Goal: Navigation & Orientation: Find specific page/section

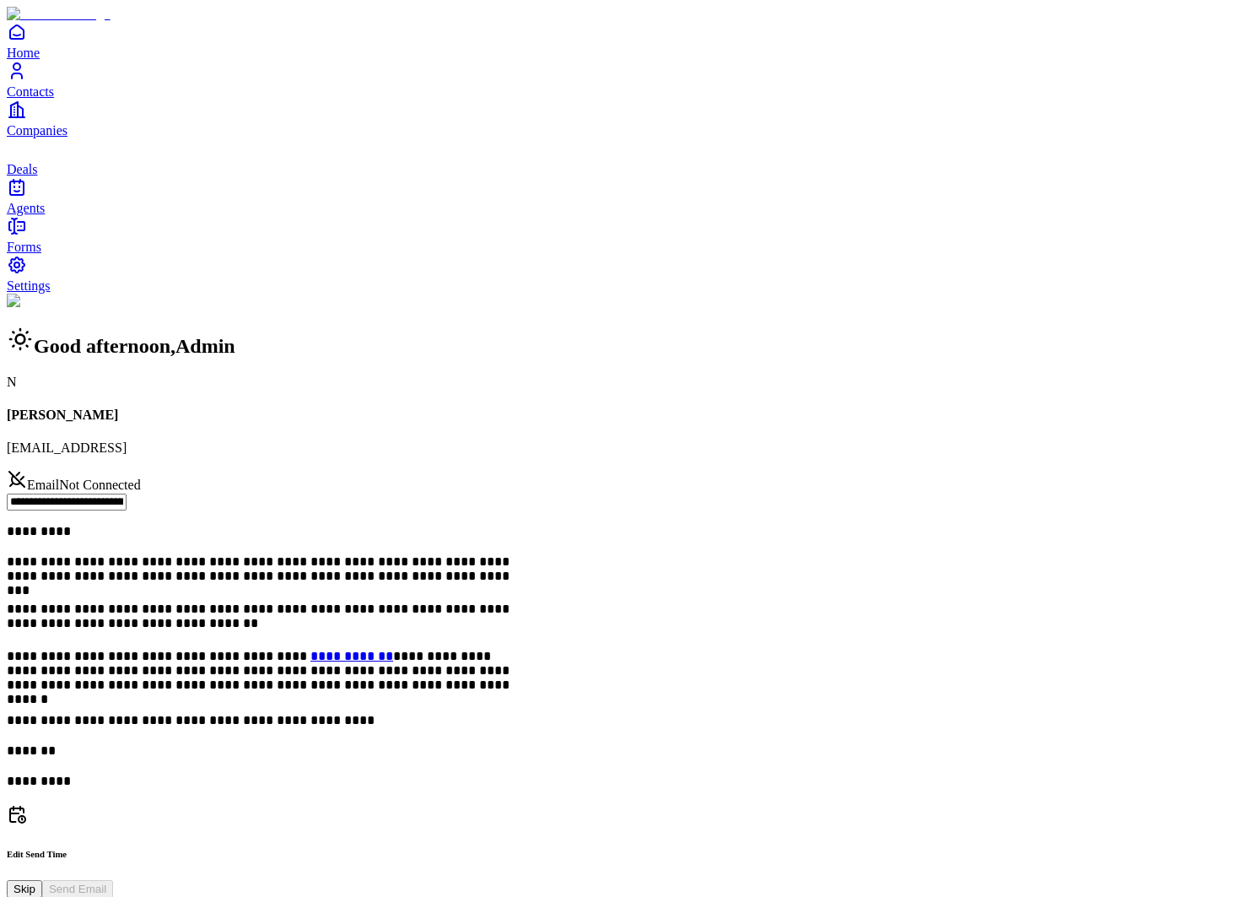
click at [54, 99] on span "Contacts" at bounding box center [30, 91] width 47 height 14
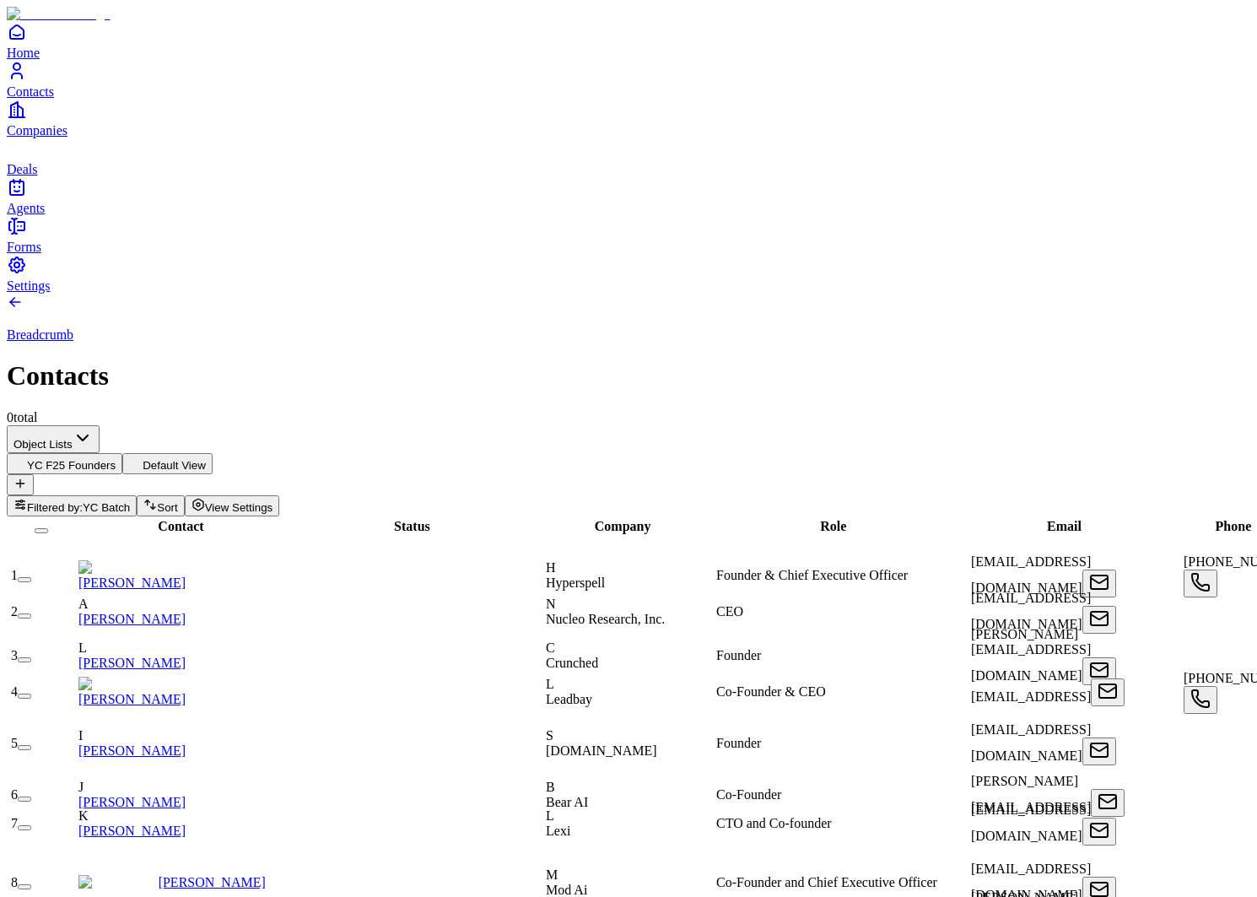
click at [46, 138] on span "Companies" at bounding box center [37, 130] width 61 height 14
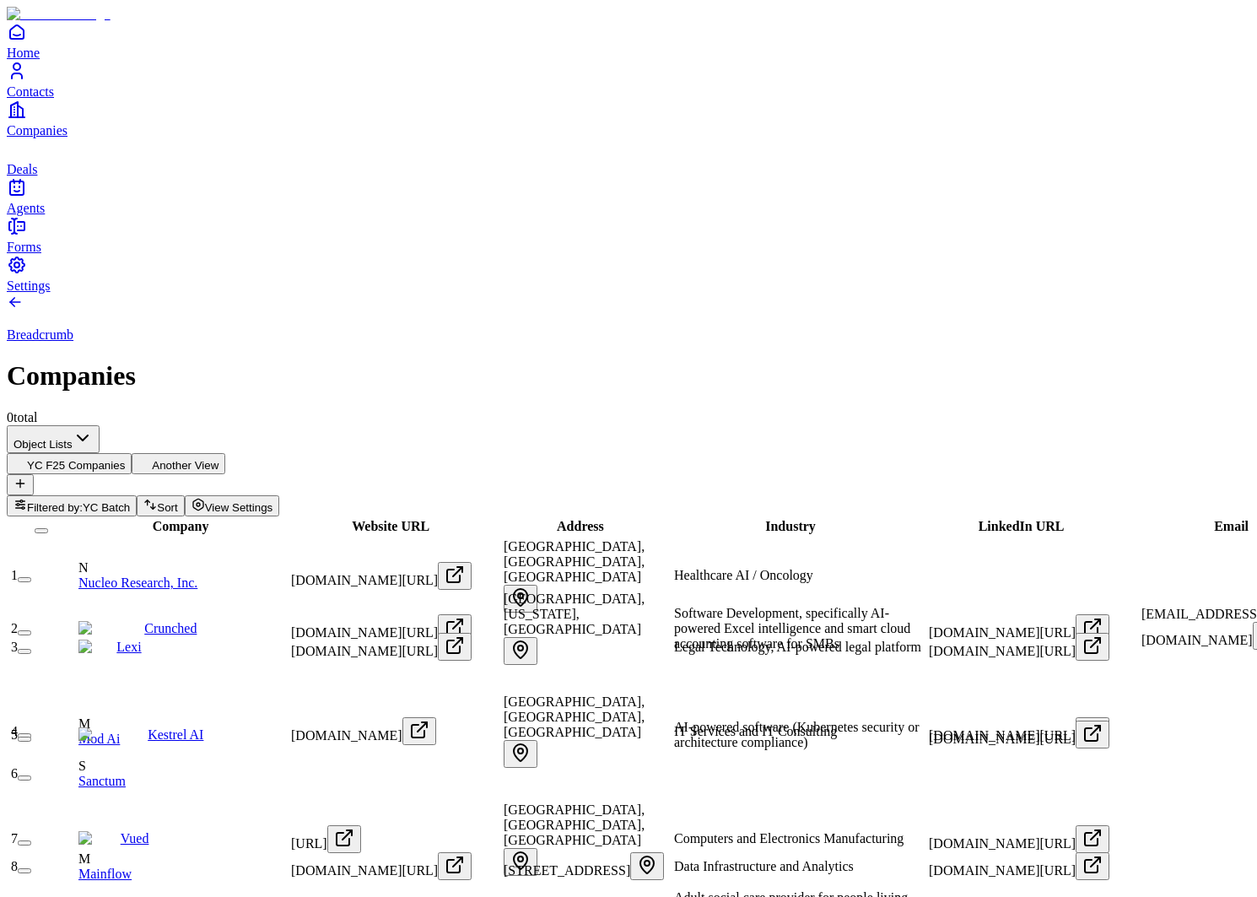
click at [27, 81] on icon "Contacts" at bounding box center [17, 71] width 20 height 20
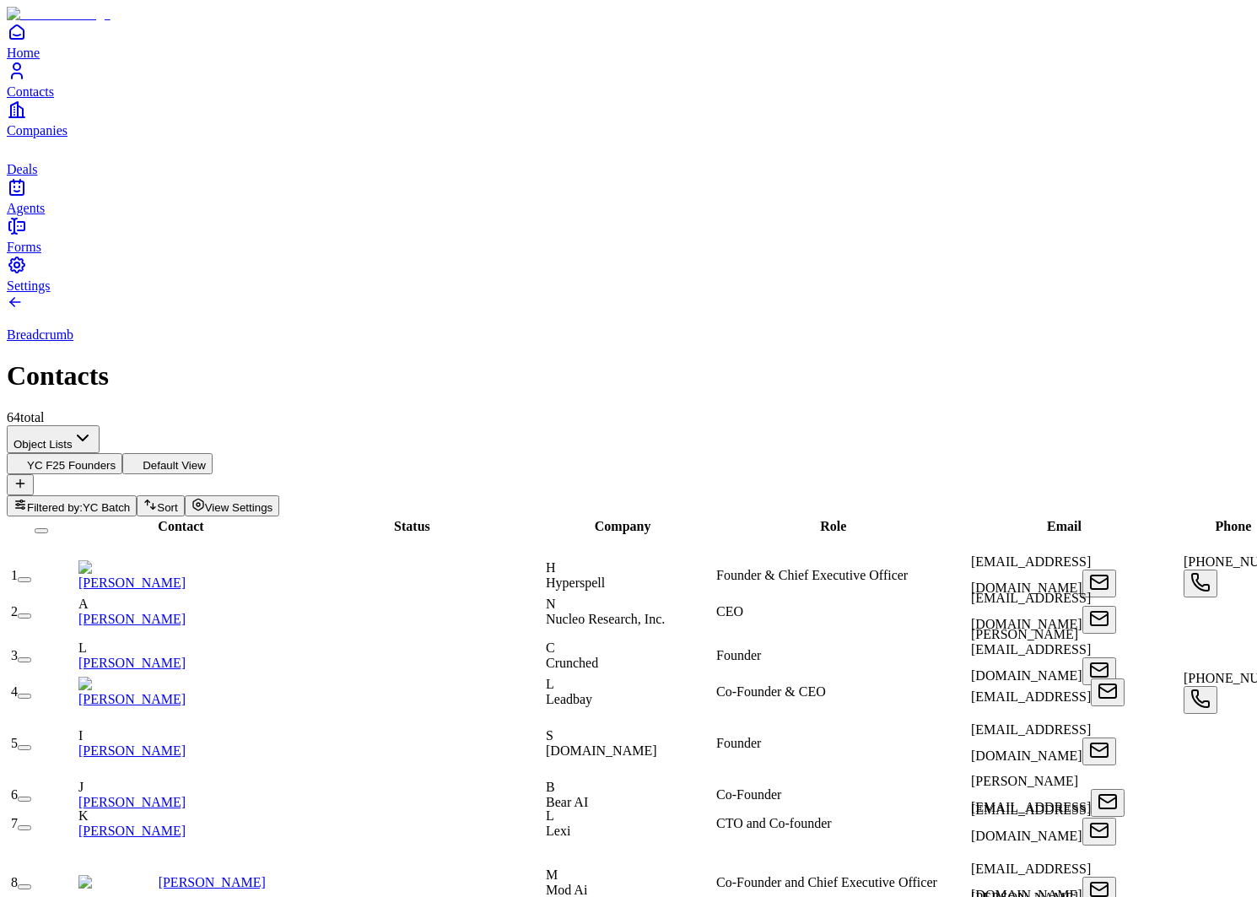
click at [42, 138] on link "Companies" at bounding box center [628, 119] width 1243 height 38
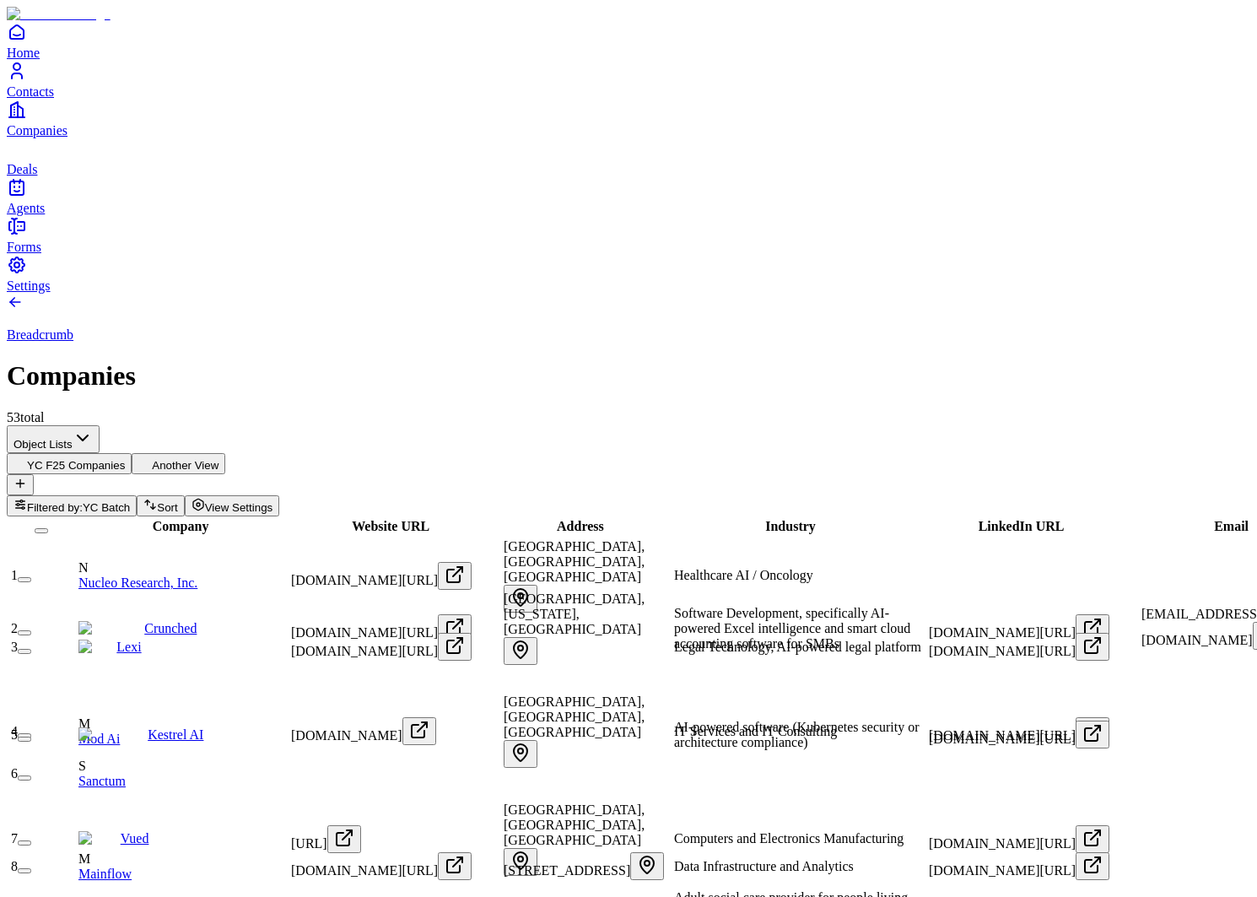
click at [37, 176] on span "Deals" at bounding box center [22, 169] width 30 height 14
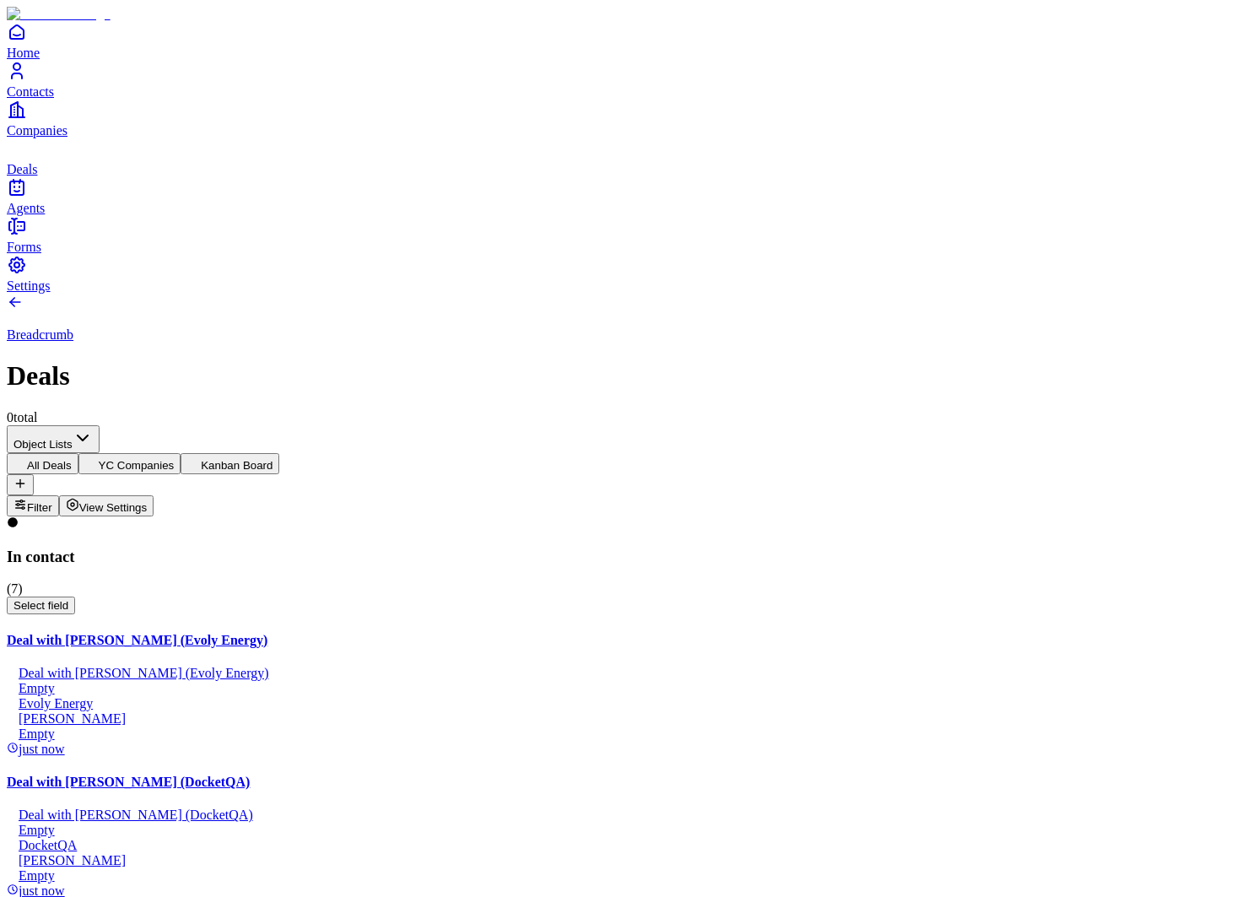
click at [18, 117] on icon "Companies" at bounding box center [14, 109] width 7 height 15
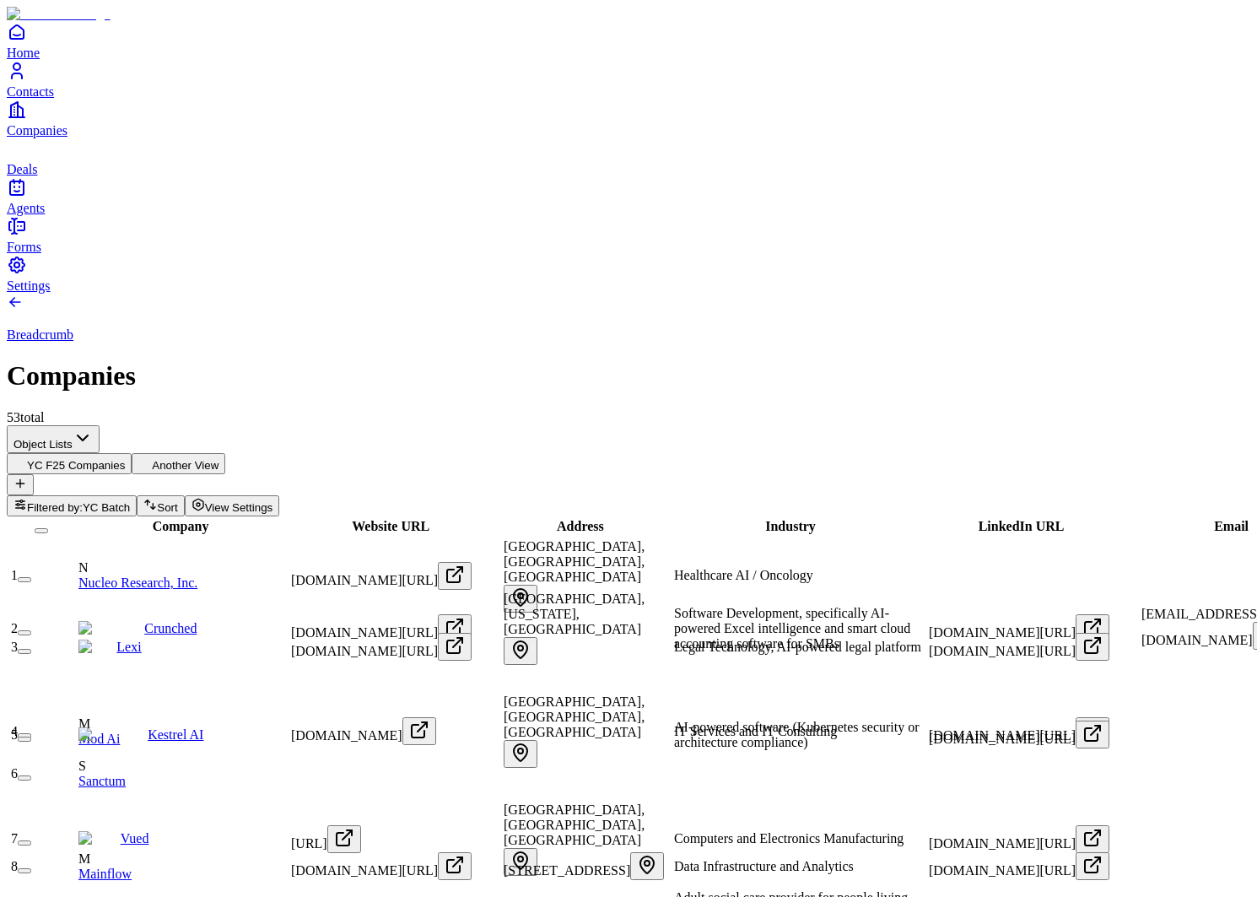
click at [38, 99] on link "Contacts" at bounding box center [628, 80] width 1243 height 38
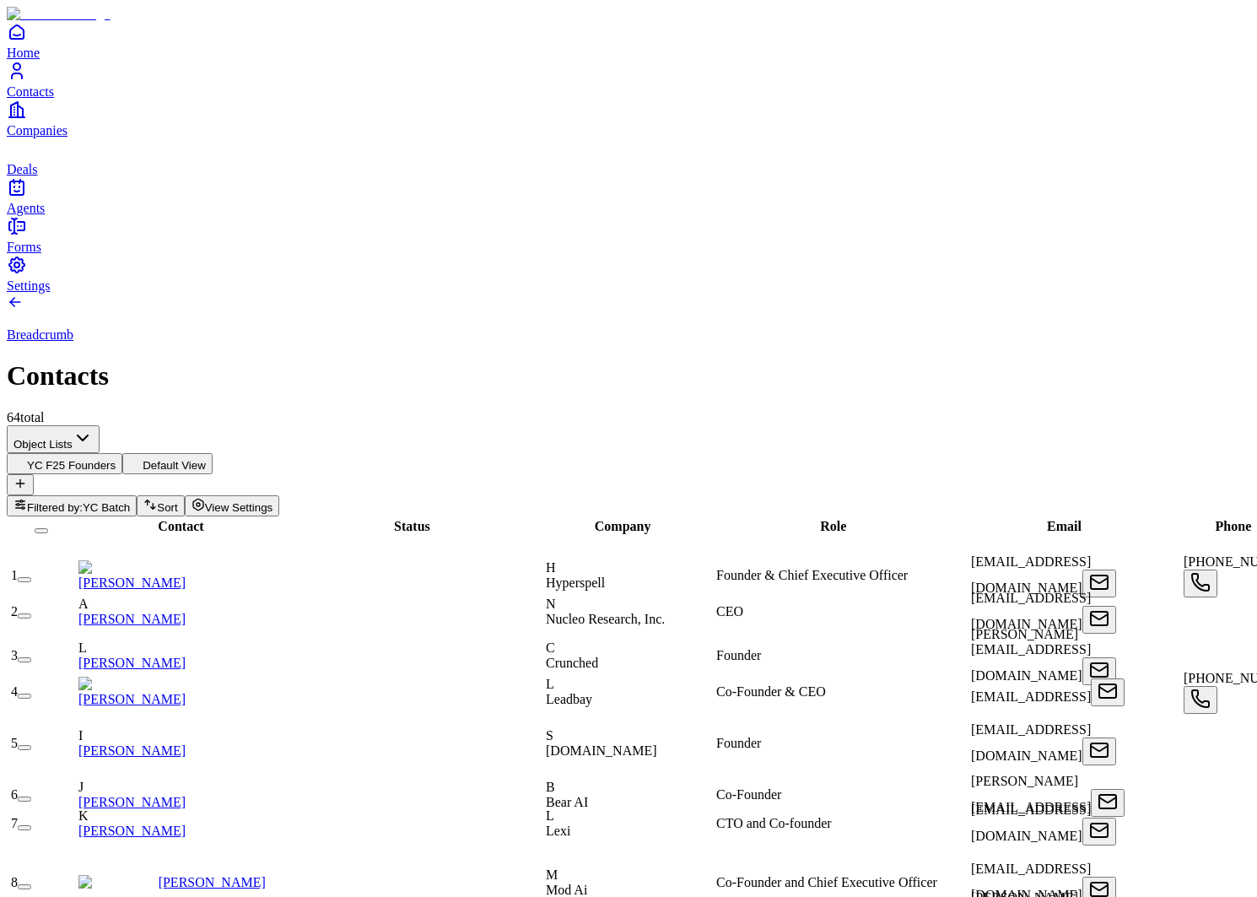
click at [213, 453] on button "Default View" at bounding box center [167, 463] width 90 height 21
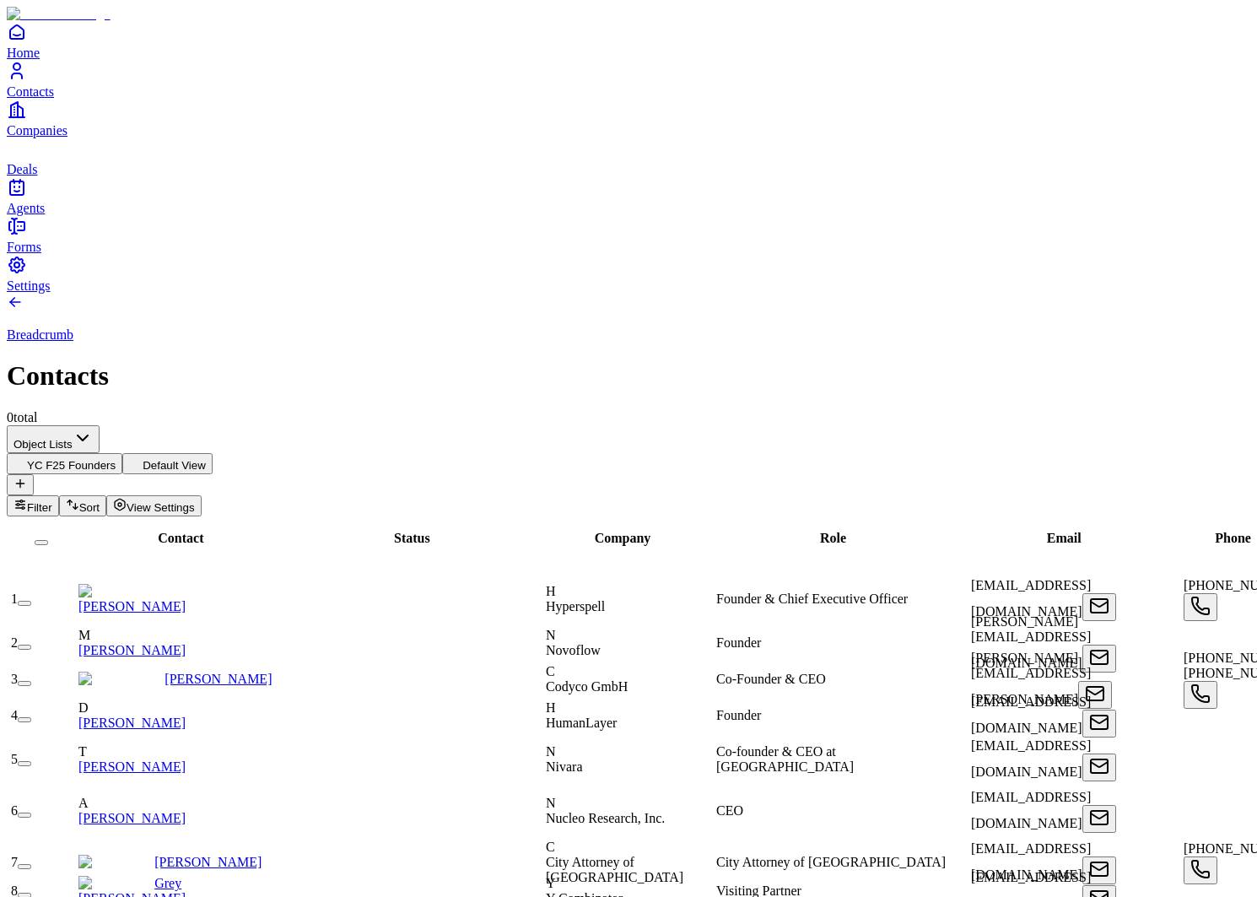
click at [47, 138] on span "Companies" at bounding box center [37, 130] width 61 height 14
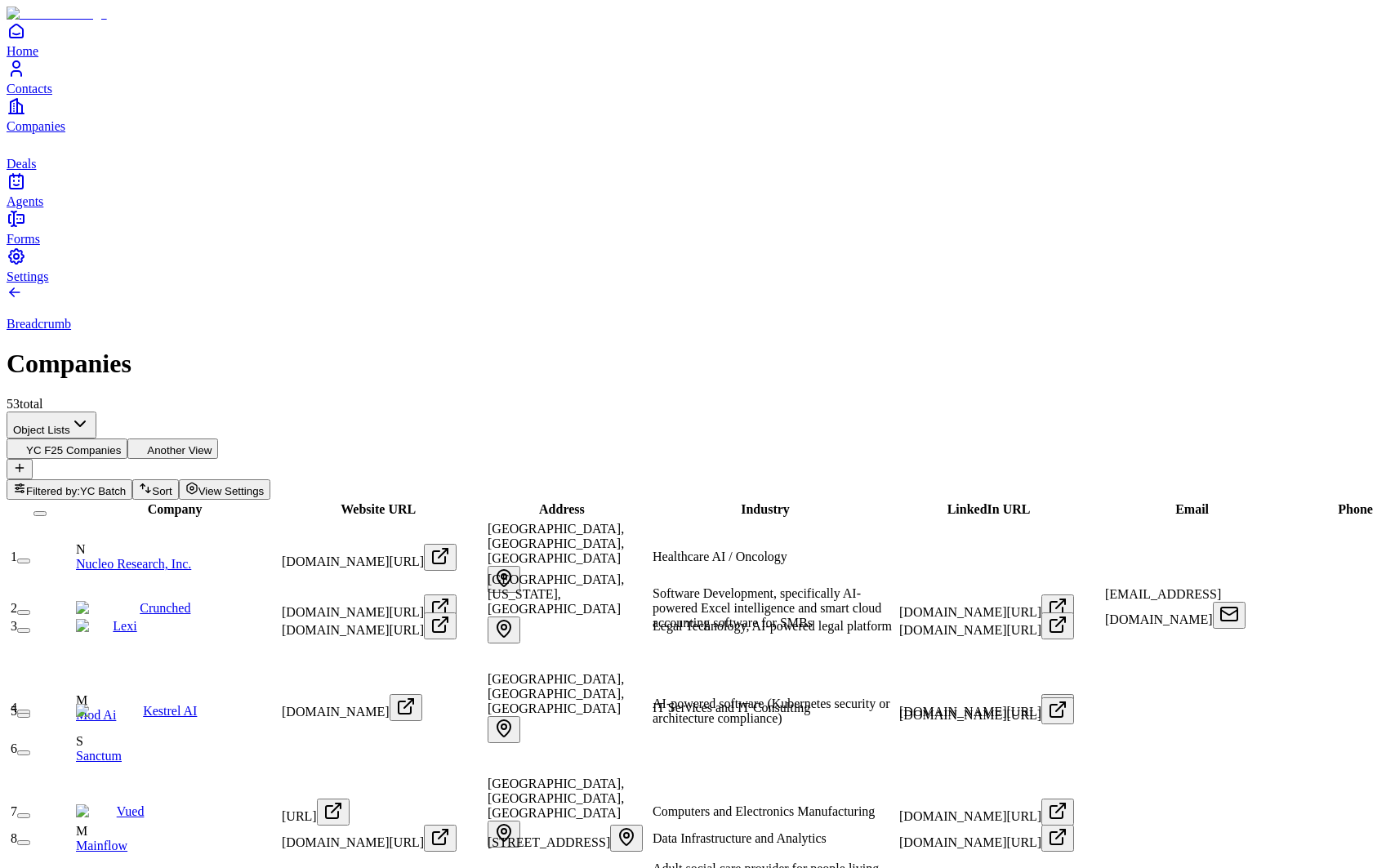
click at [191, 556] on link "Nucleo Research, Inc." at bounding box center [133, 563] width 115 height 14
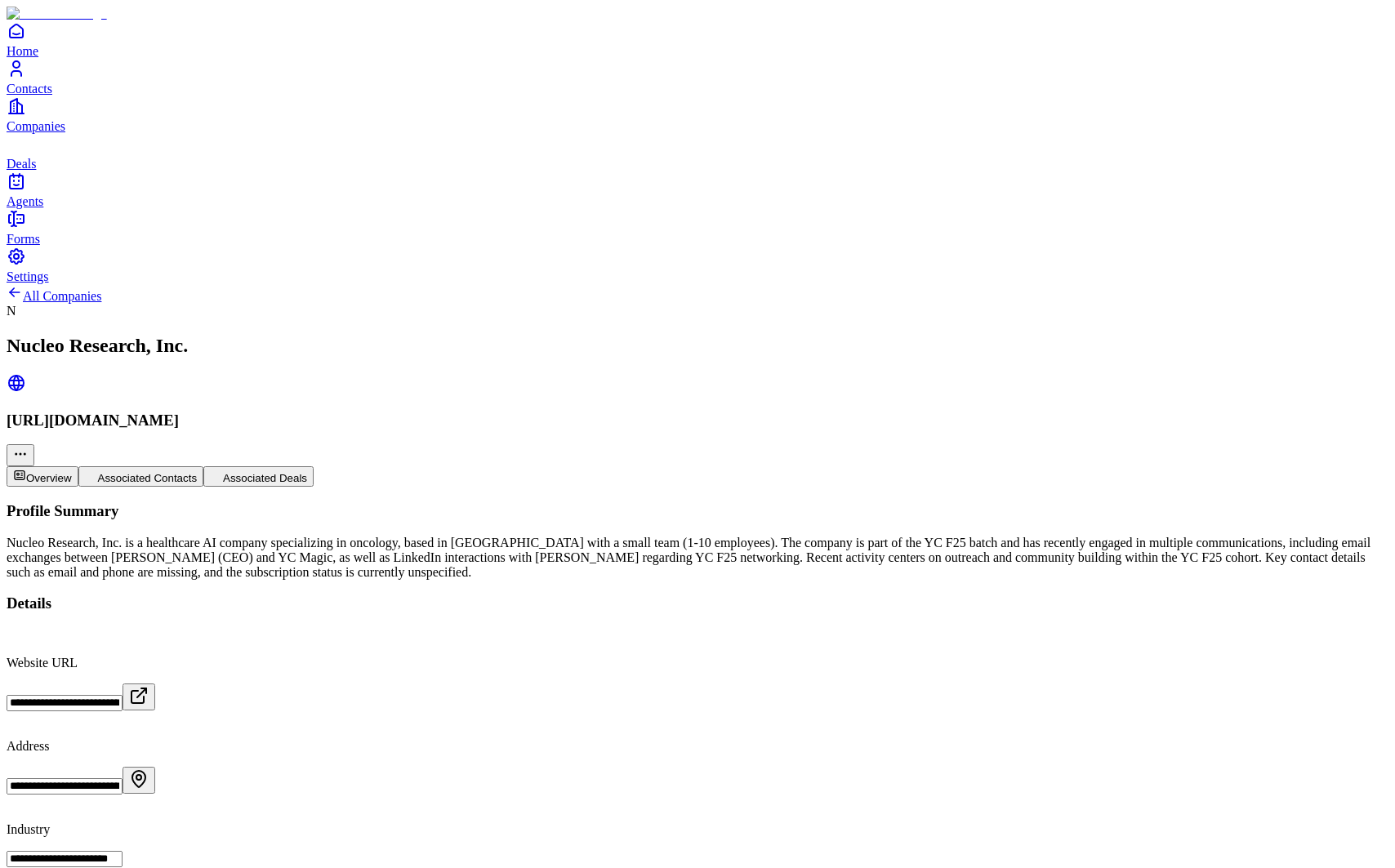
click at [50, 96] on span "Contacts" at bounding box center [29, 88] width 45 height 14
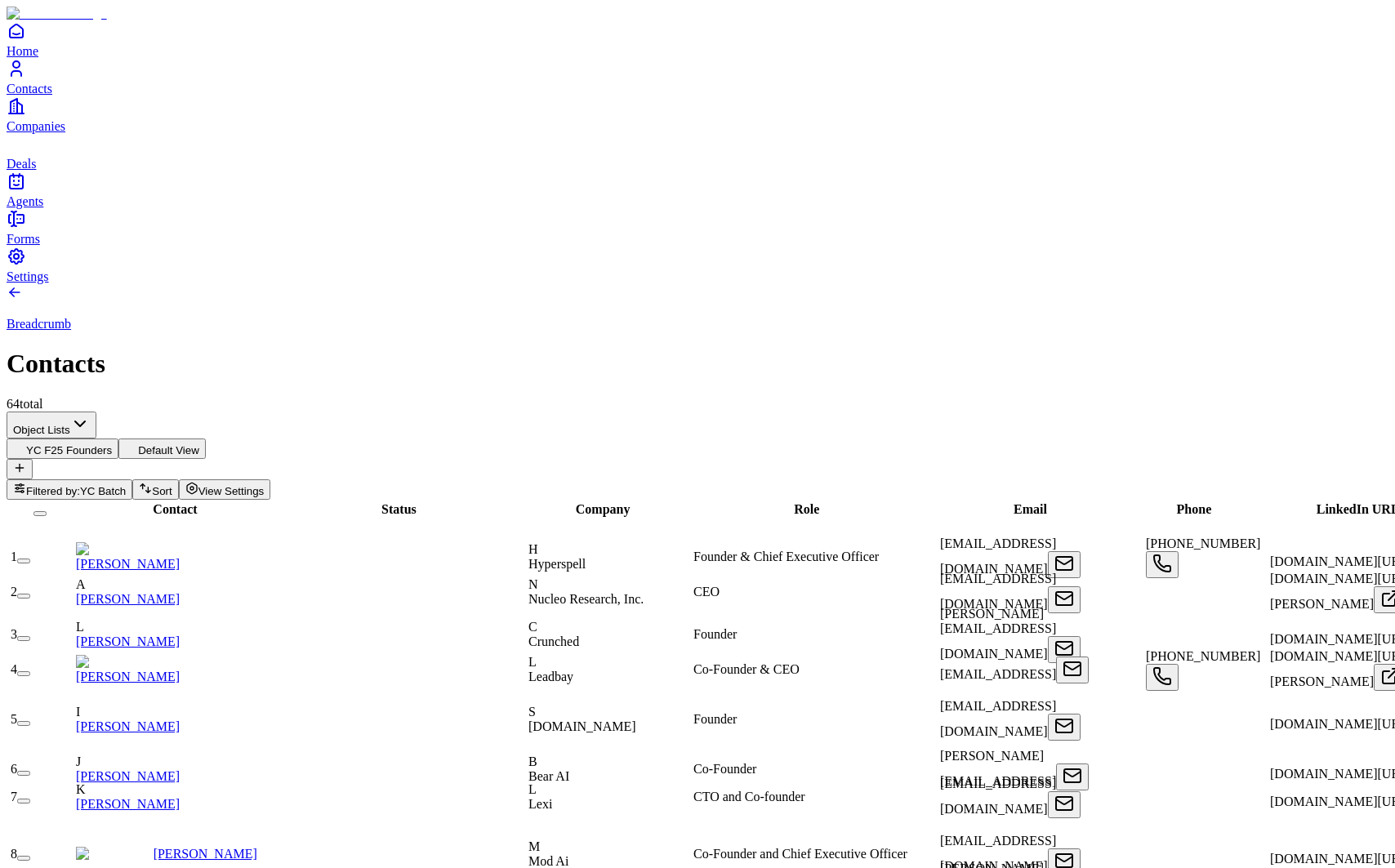
scroll to position [0, 1439]
click at [1163, 284] on div "Breadcrumb Contacts 64 total" at bounding box center [697, 348] width 1381 height 128
click at [206, 438] on button "Default View" at bounding box center [162, 448] width 87 height 20
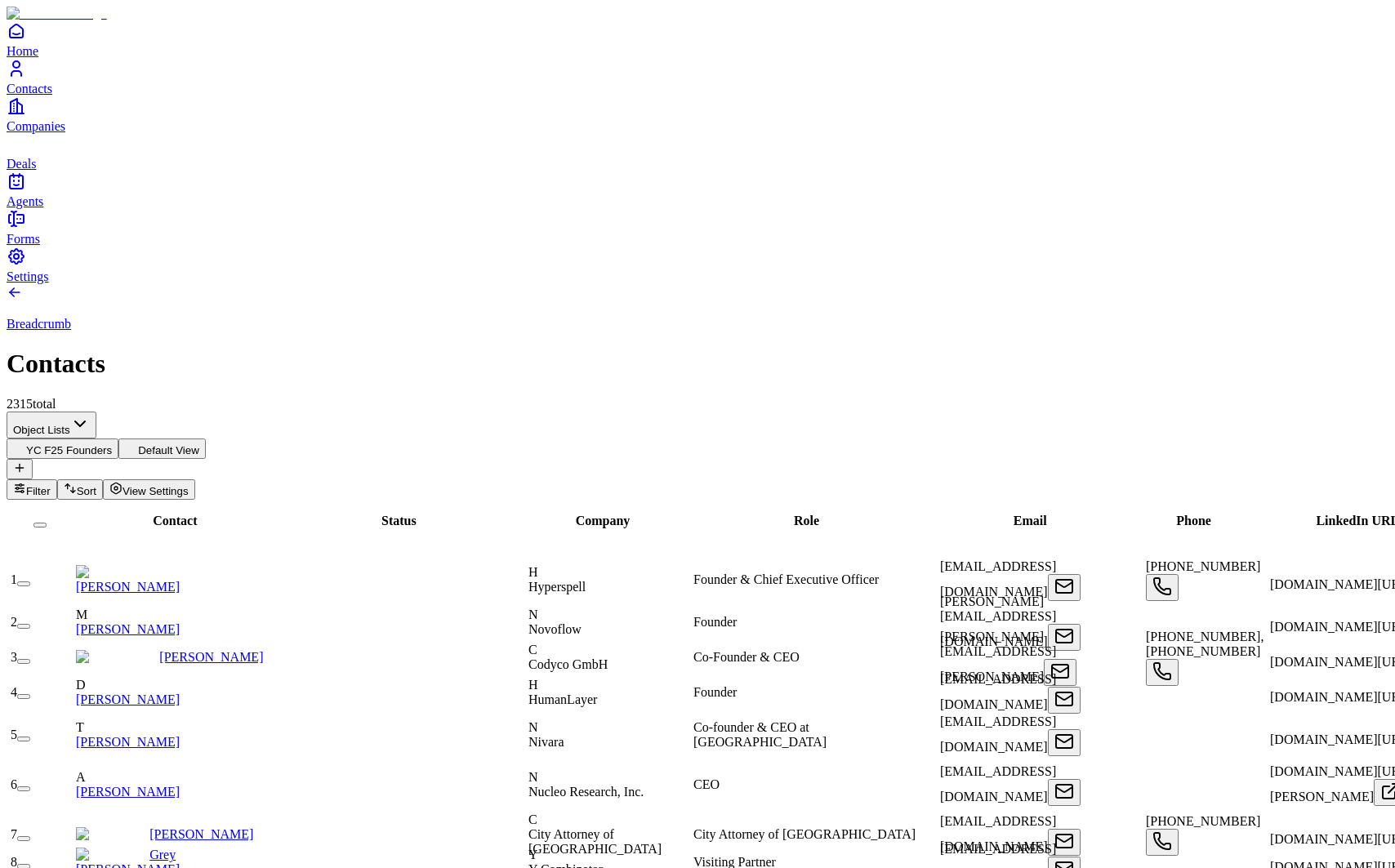
scroll to position [0, 731]
click at [1176, 514] on span "Phone" at bounding box center [1194, 521] width 35 height 14
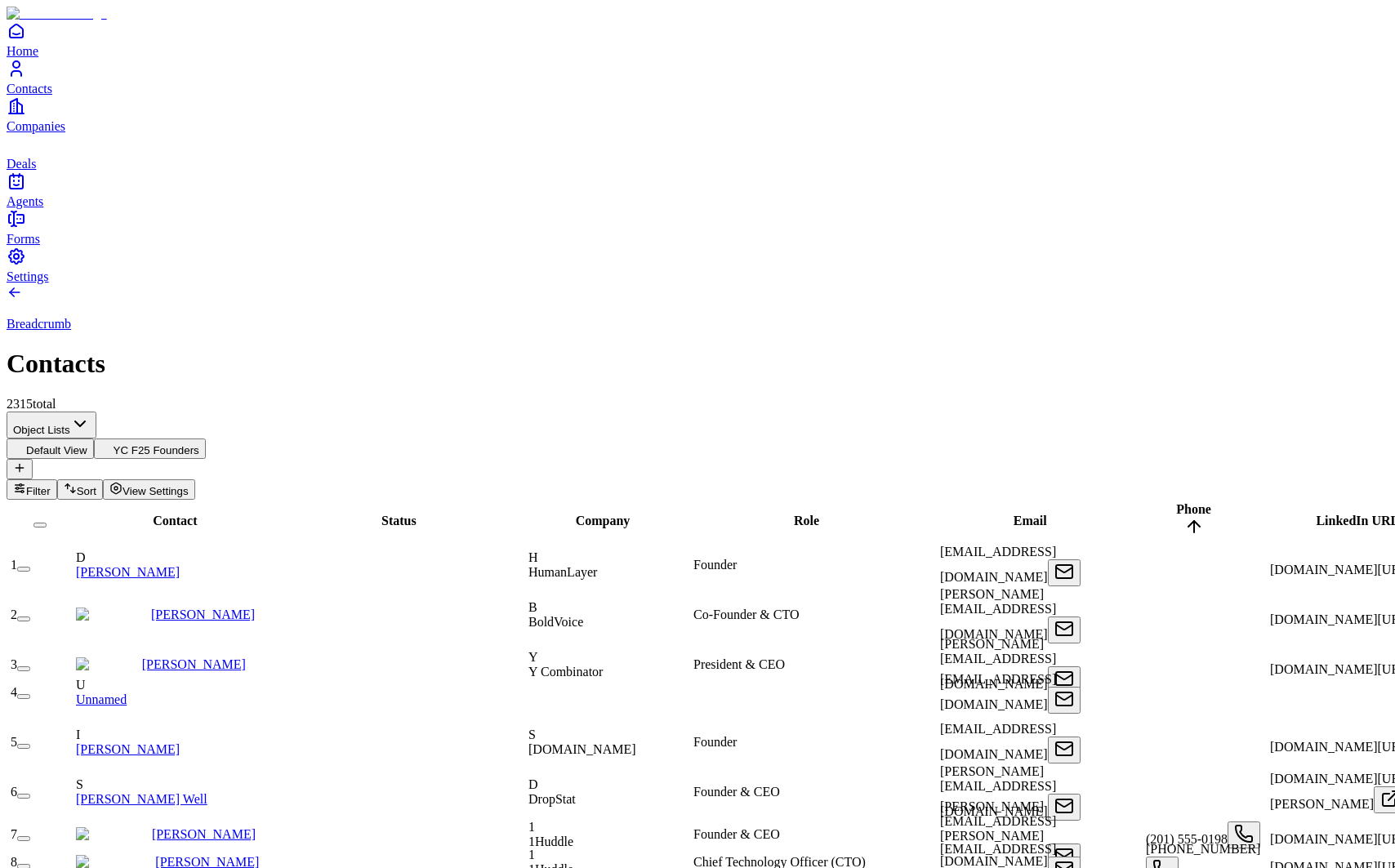
scroll to position [0, 0]
click at [155, 514] on span "Contact" at bounding box center [175, 521] width 45 height 14
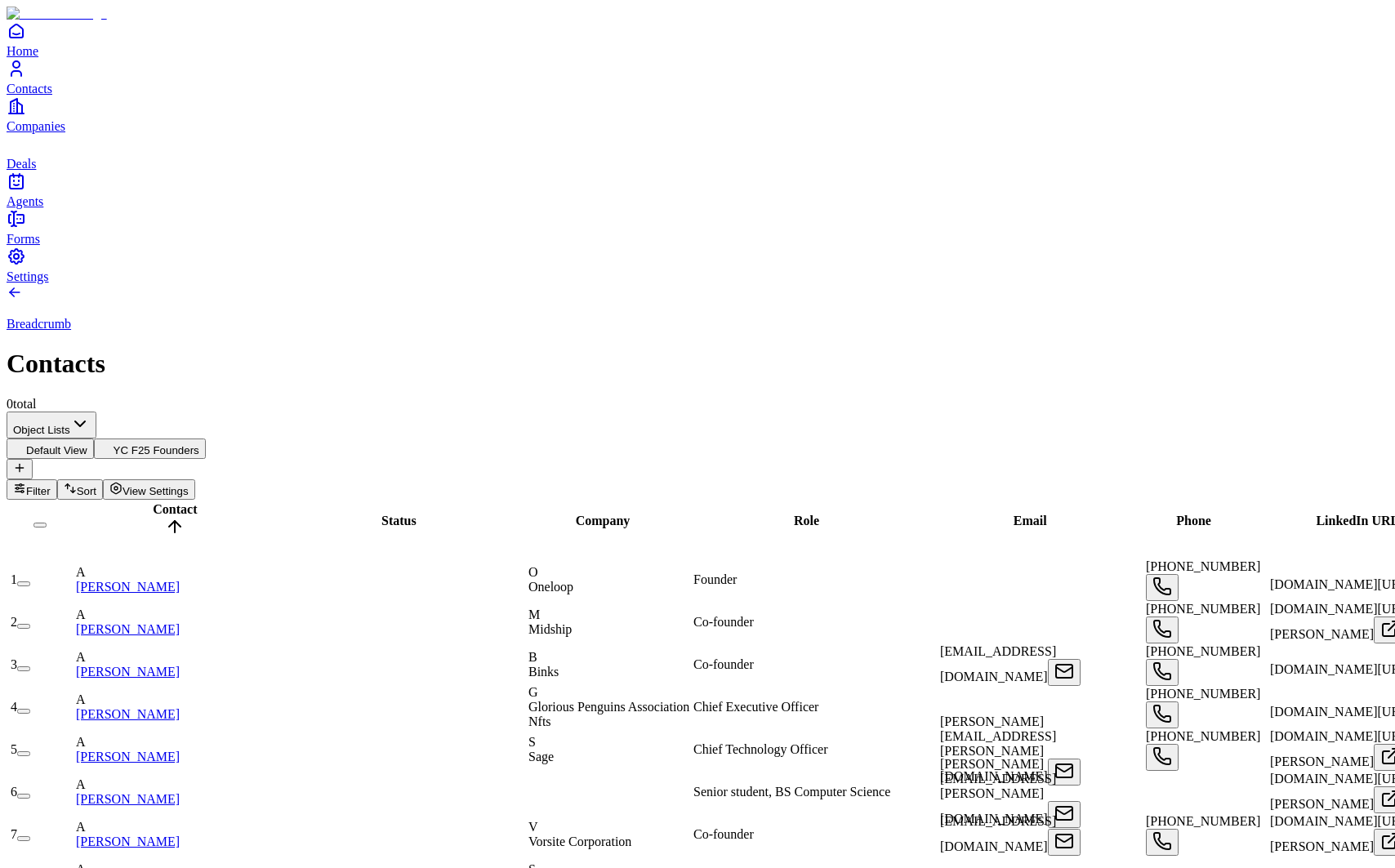
click at [586, 514] on span "Company" at bounding box center [603, 521] width 55 height 14
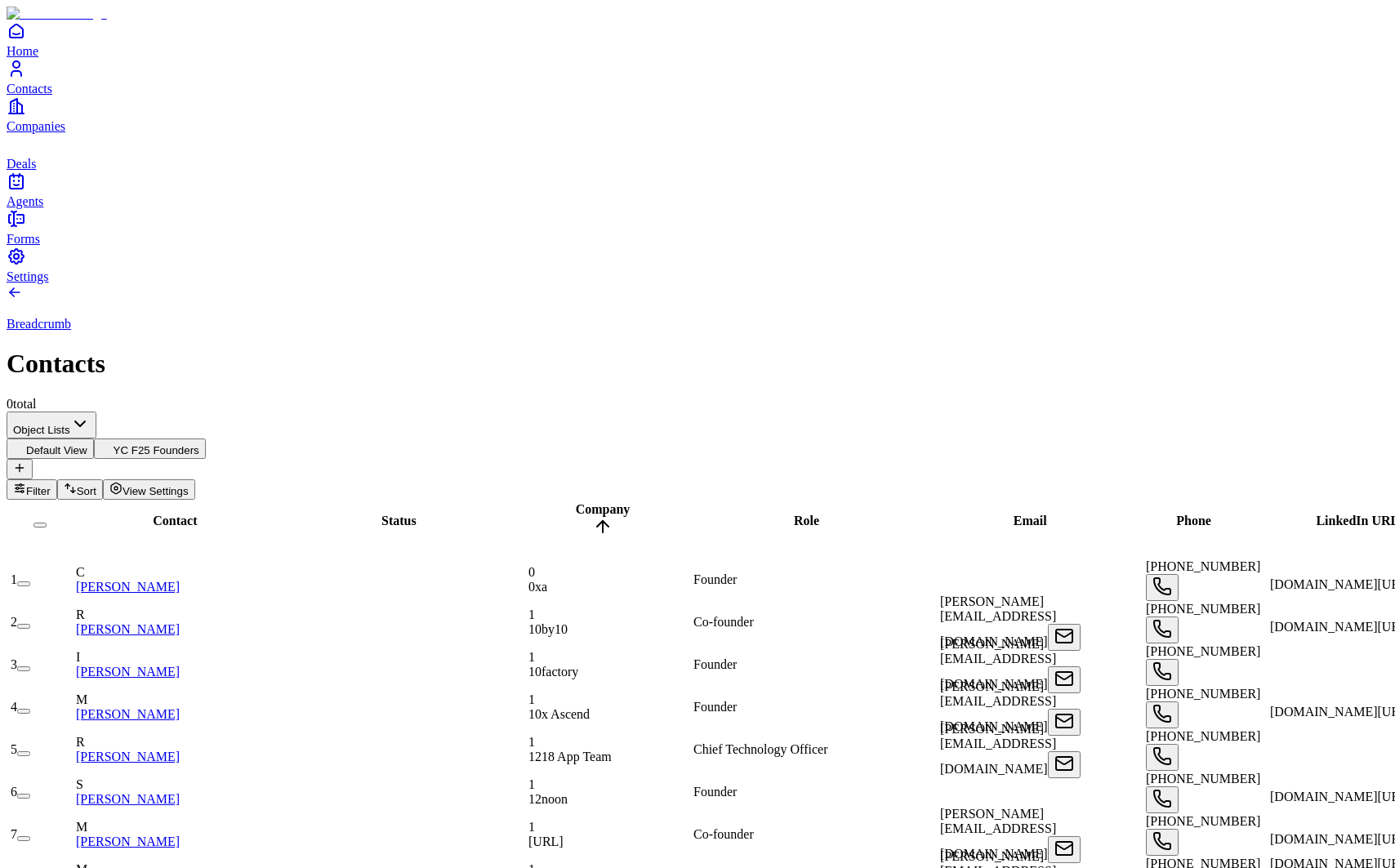
scroll to position [0, 1193]
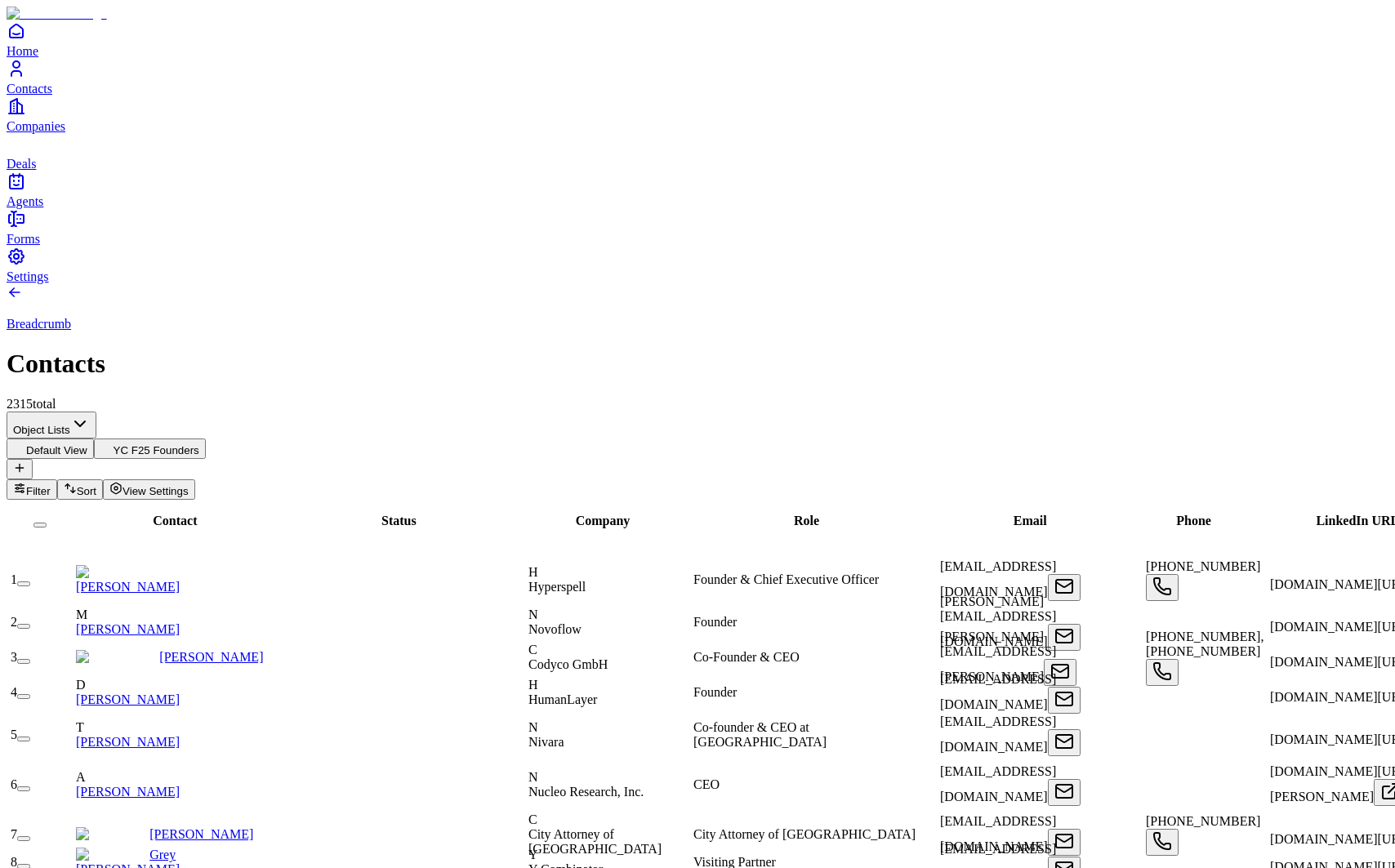
scroll to position [0, 0]
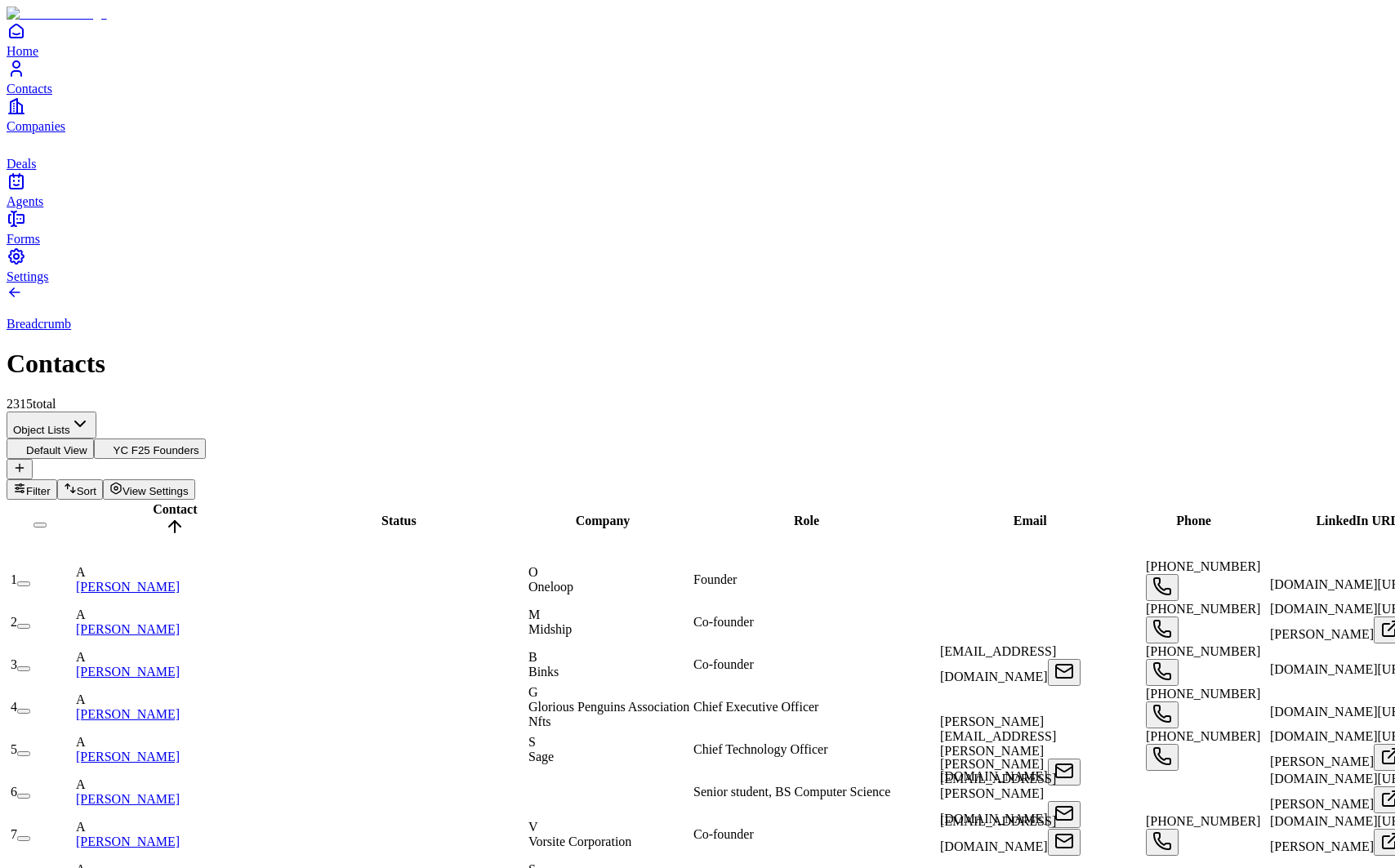
click at [26, 116] on icon "Companies" at bounding box center [16, 106] width 19 height 19
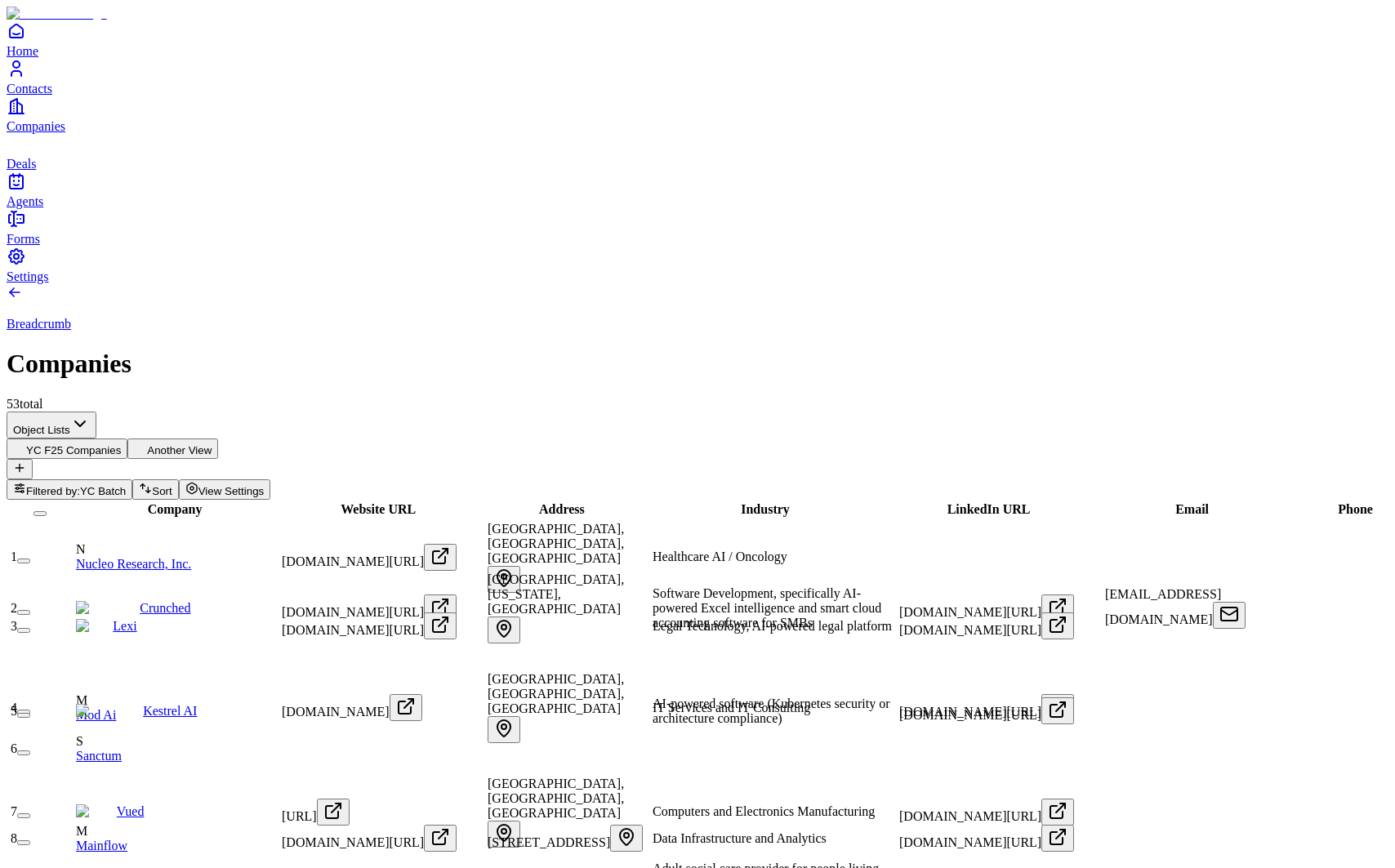
click at [157, 502] on span "Company" at bounding box center [175, 509] width 55 height 14
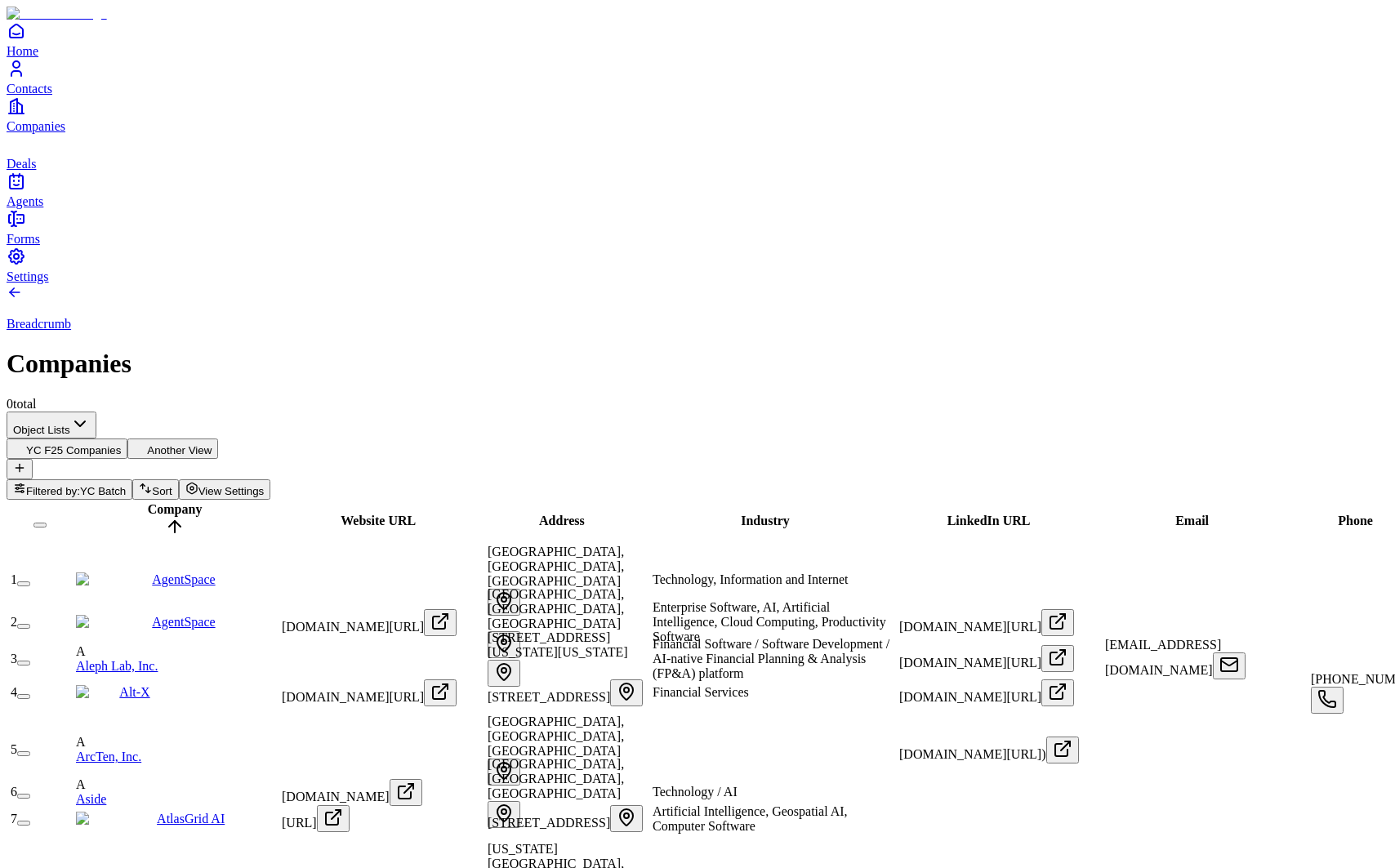
click at [349, 514] on span "Website URL" at bounding box center [379, 521] width 76 height 14
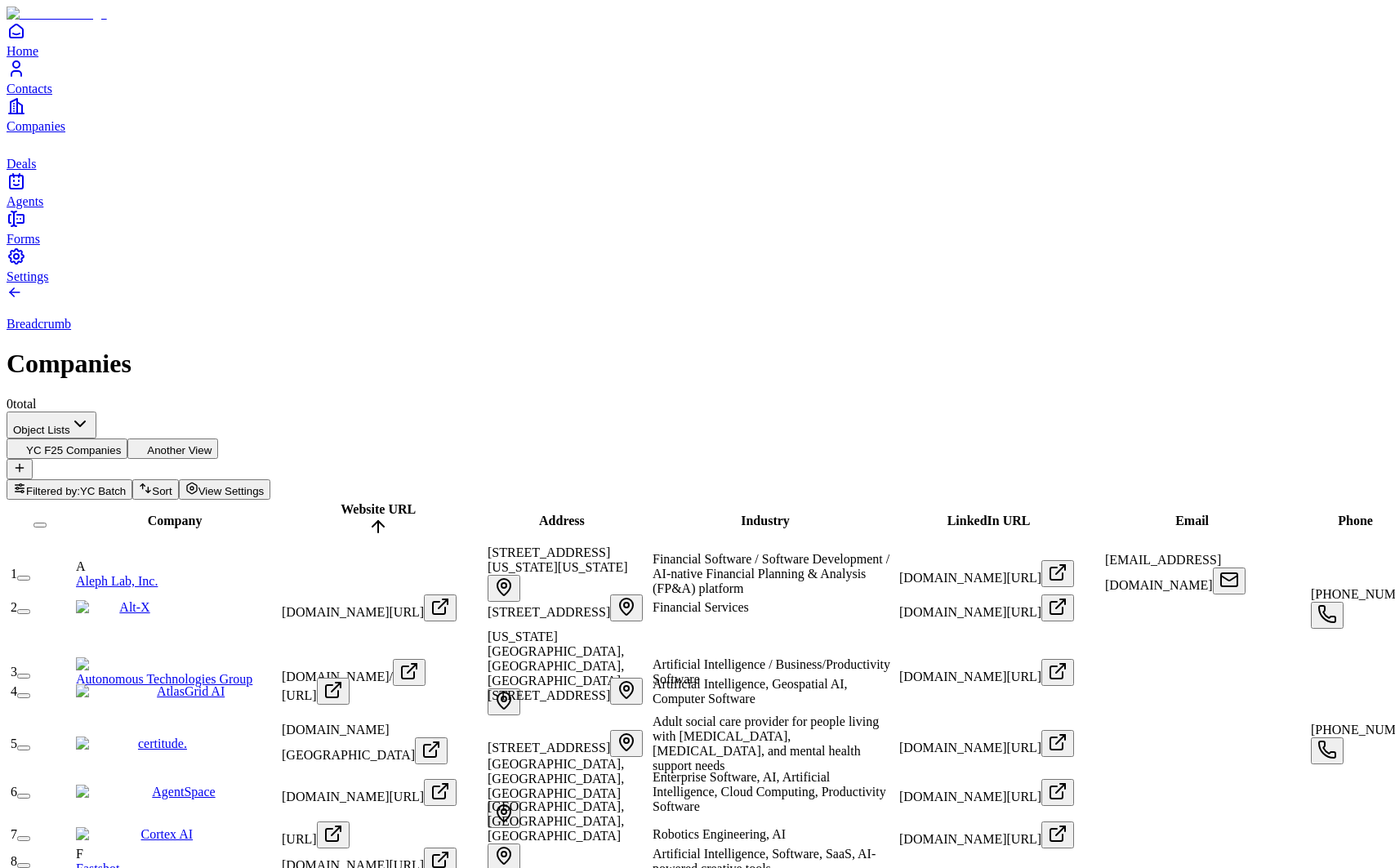
click at [576, 514] on span "Address" at bounding box center [561, 521] width 45 height 14
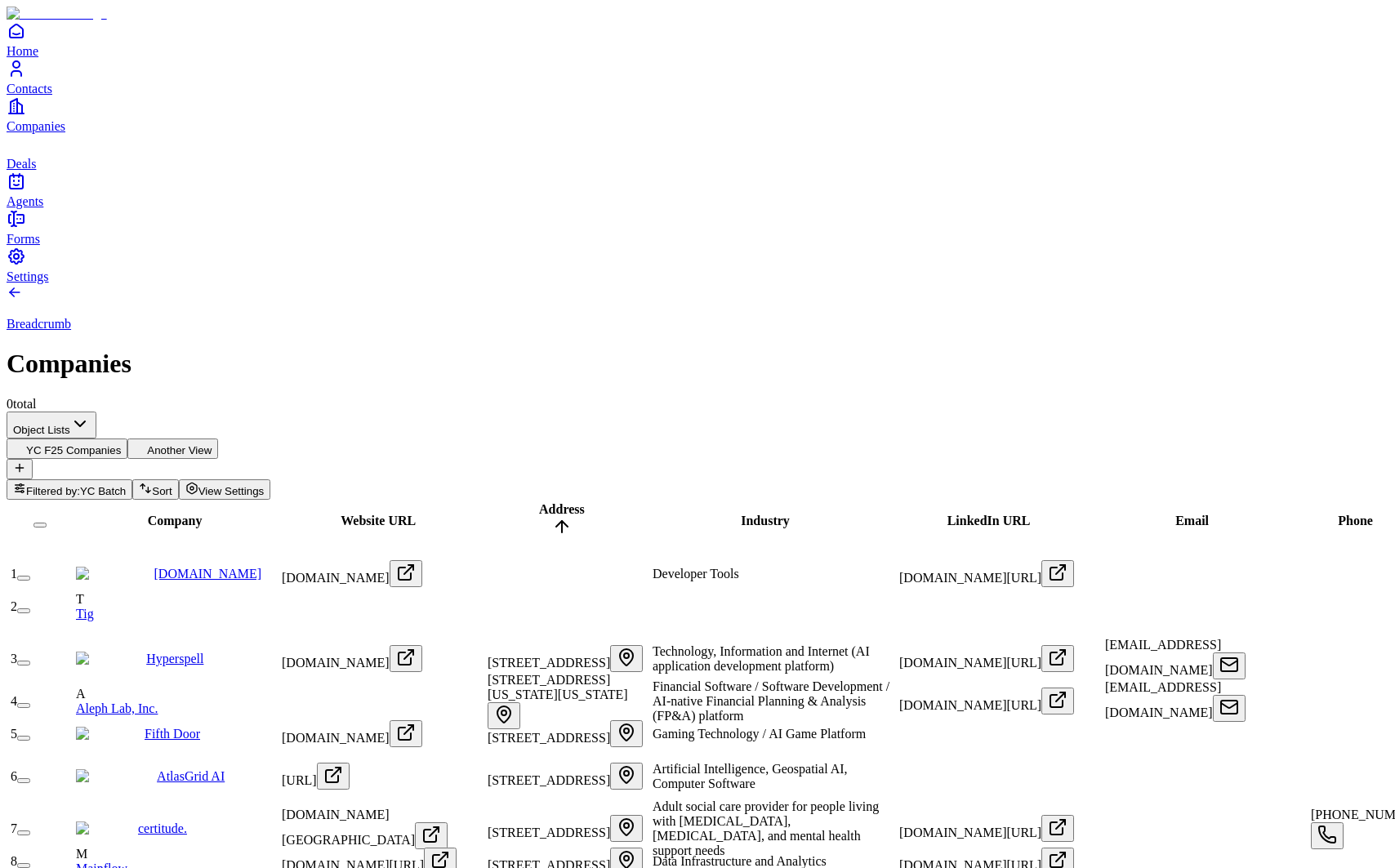
click at [741, 514] on span "Industry" at bounding box center [765, 521] width 49 height 14
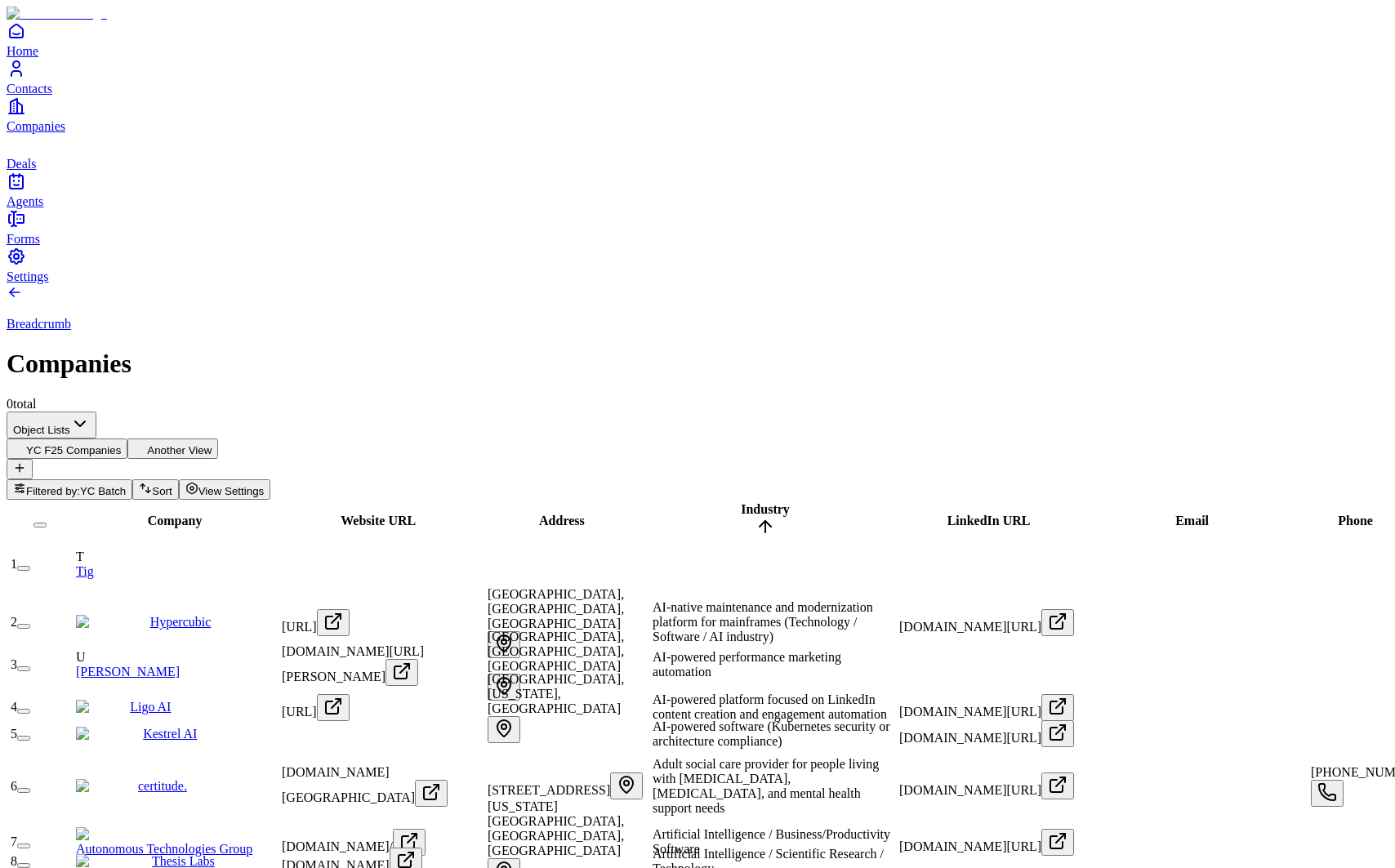
click at [970, 514] on span "LinkedIn URL" at bounding box center [989, 521] width 83 height 14
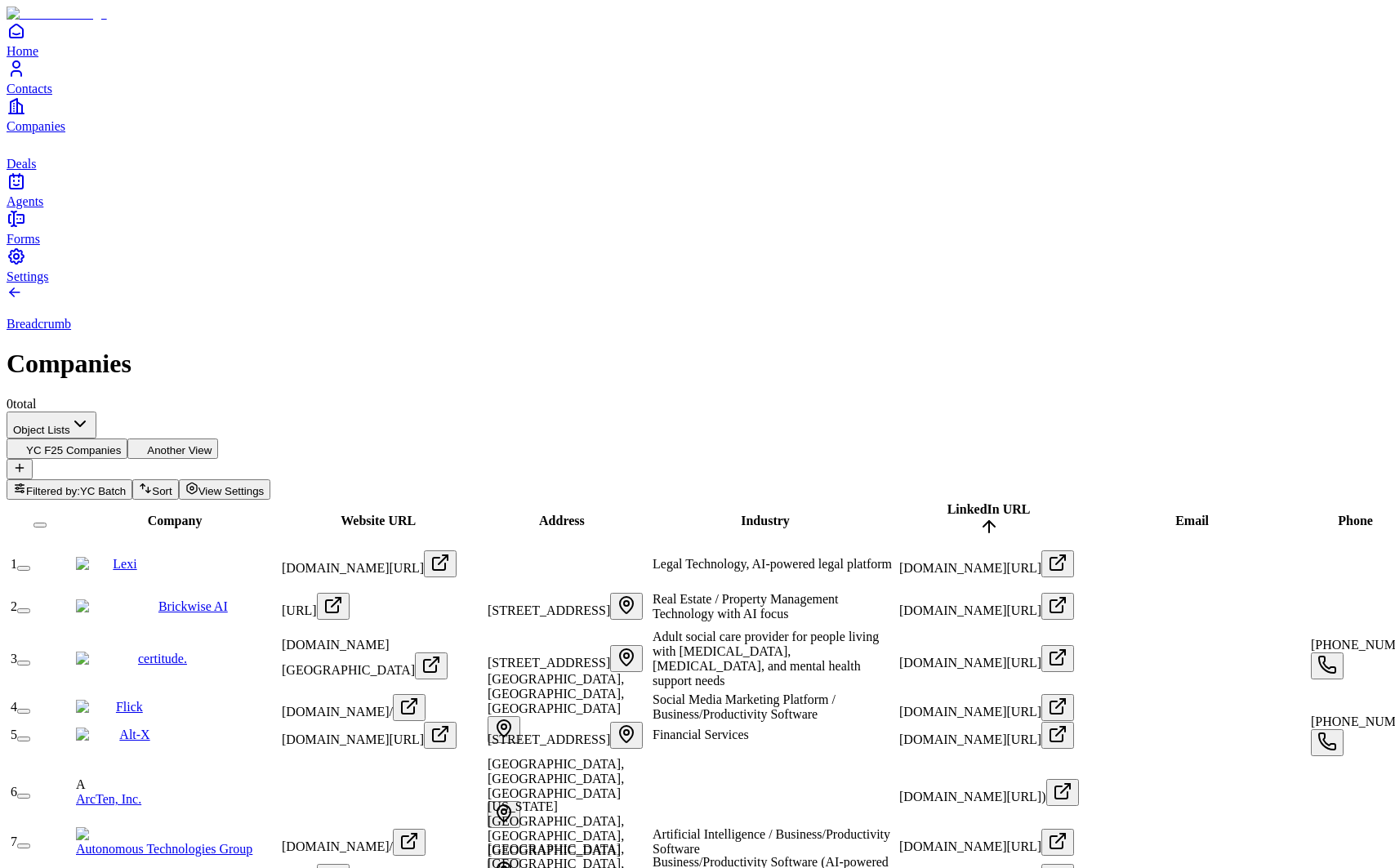
scroll to position [0, 826]
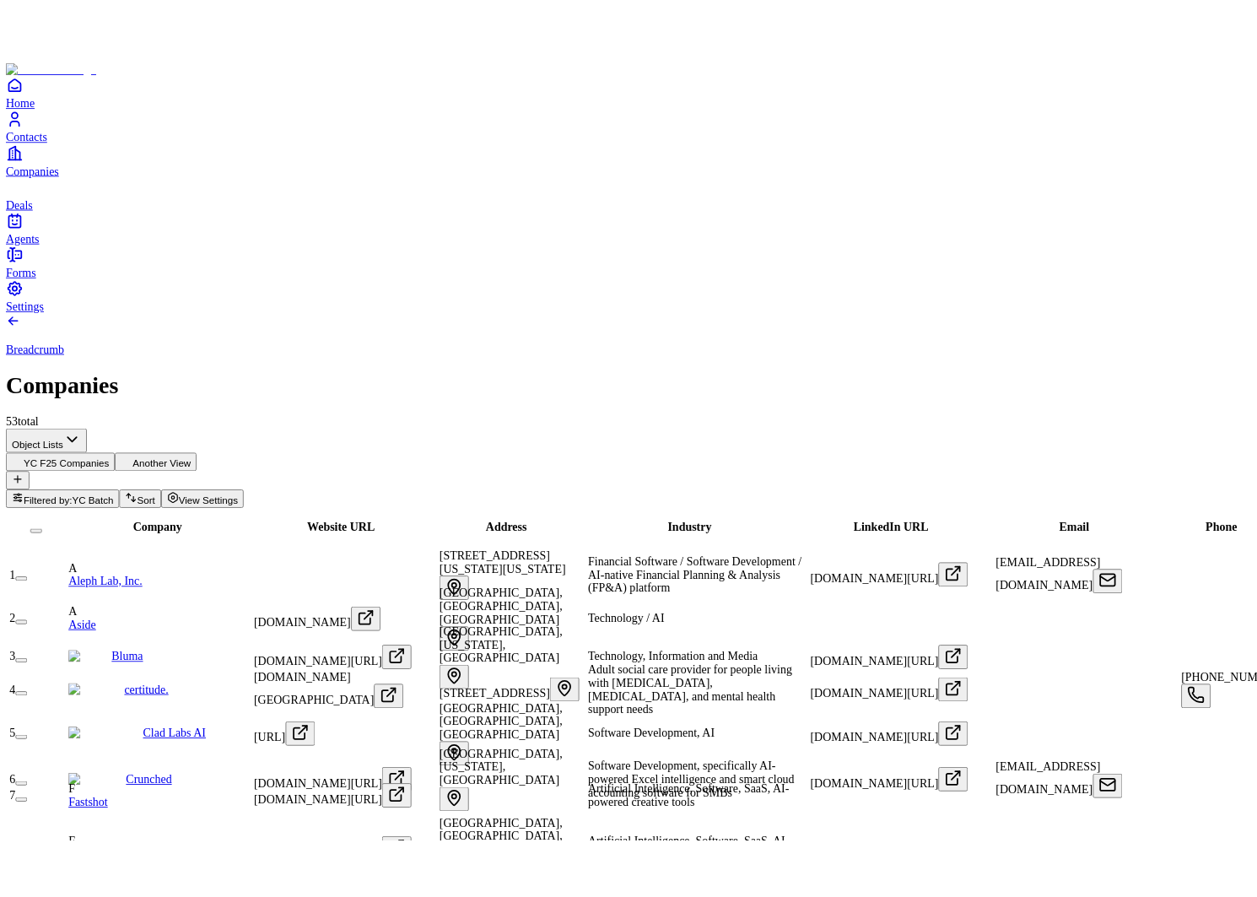
scroll to position [0, 0]
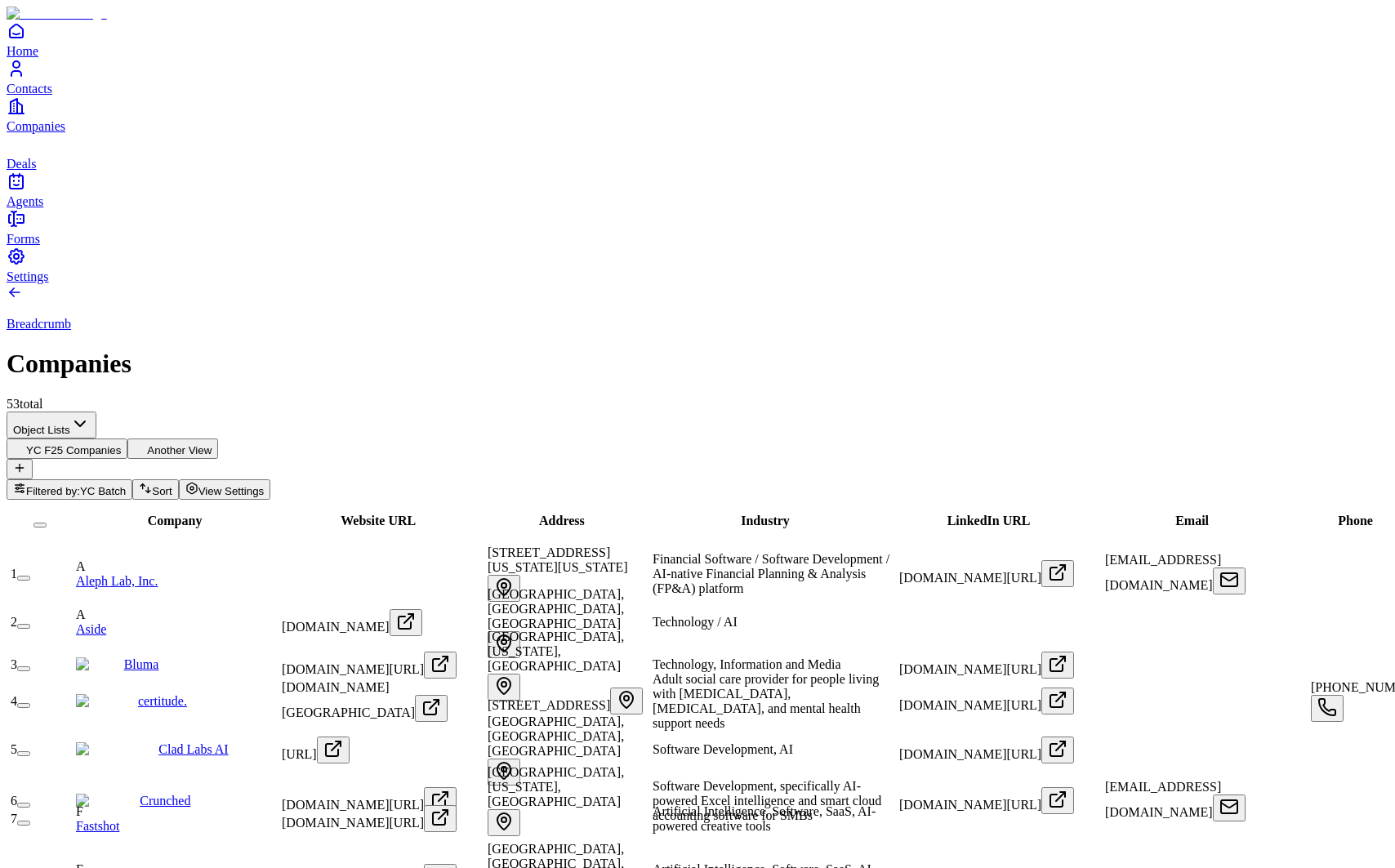
click at [986, 514] on span "LinkedIn URL" at bounding box center [989, 521] width 83 height 14
